Goal: Navigation & Orientation: Go to known website

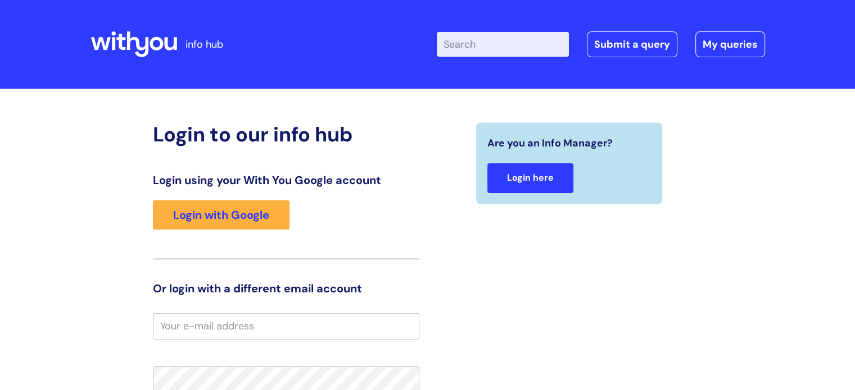
click at [519, 182] on link "Login here" at bounding box center [530, 178] width 86 height 30
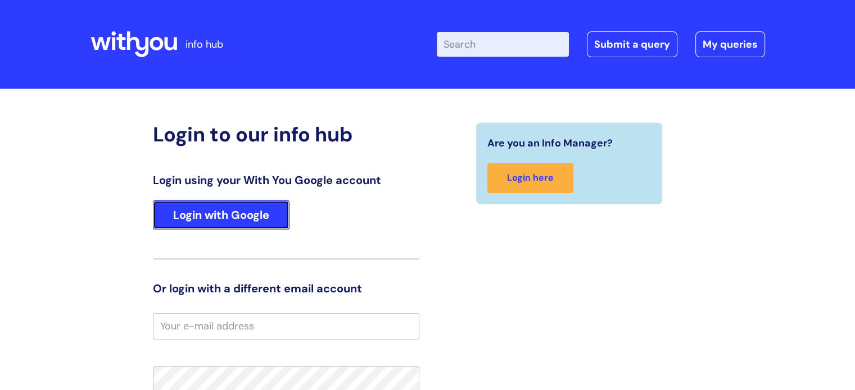
click at [196, 221] on link "Login with Google" at bounding box center [221, 215] width 137 height 29
